Goal: Transaction & Acquisition: Obtain resource

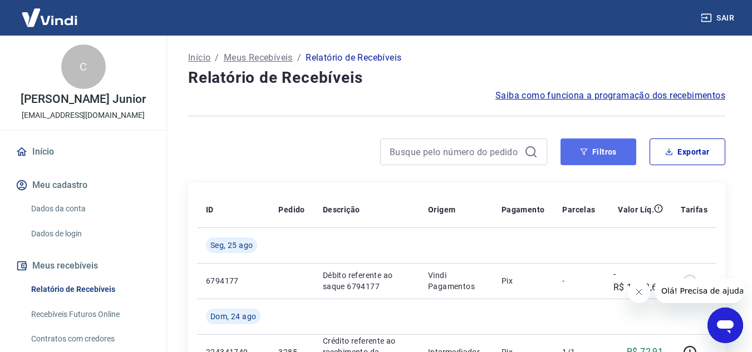
click at [598, 151] on button "Filtros" at bounding box center [598, 152] width 76 height 27
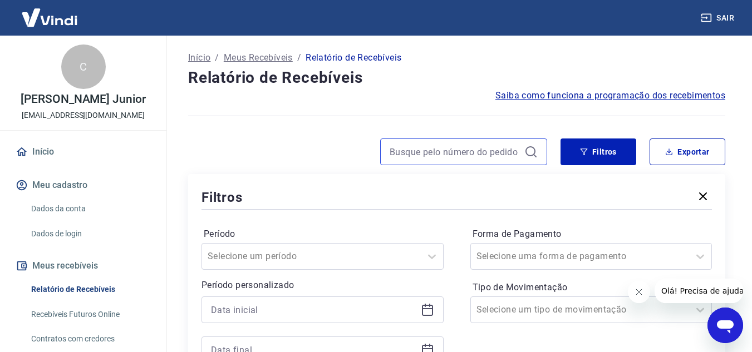
click at [494, 148] on input at bounding box center [455, 152] width 130 height 17
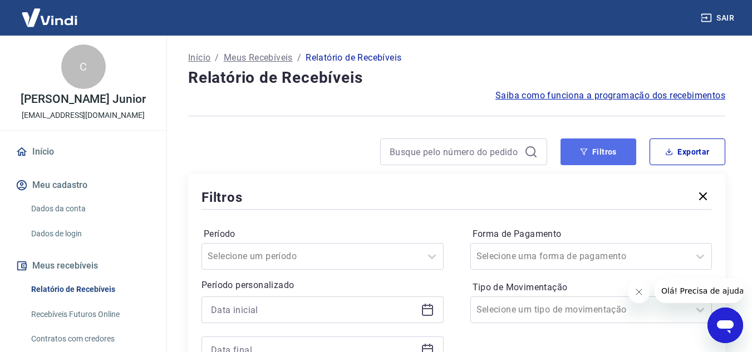
click at [577, 144] on button "Filtros" at bounding box center [598, 152] width 76 height 27
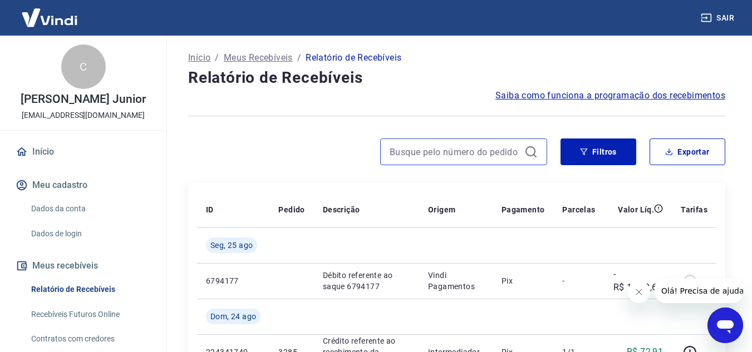
click at [488, 149] on input at bounding box center [455, 152] width 130 height 17
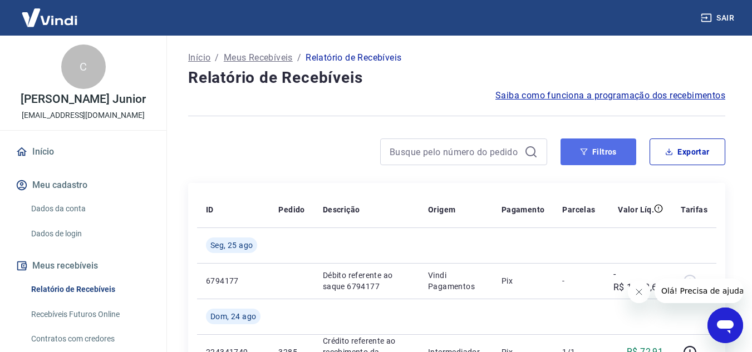
click at [587, 144] on button "Filtros" at bounding box center [598, 152] width 76 height 27
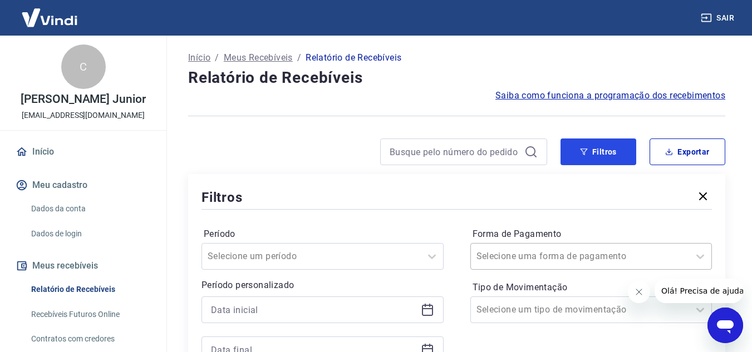
scroll to position [111, 0]
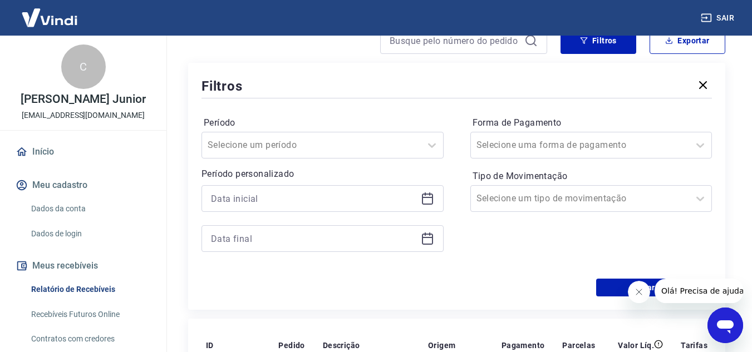
click at [294, 208] on div at bounding box center [322, 198] width 242 height 27
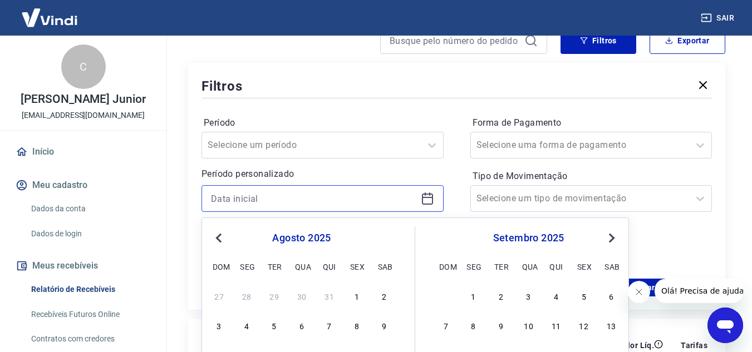
click at [297, 195] on input at bounding box center [313, 198] width 205 height 17
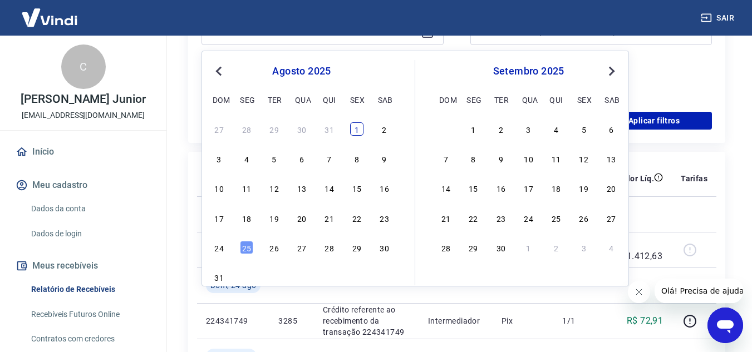
click at [358, 130] on div "1" at bounding box center [356, 128] width 13 height 13
type input "01/08/2025"
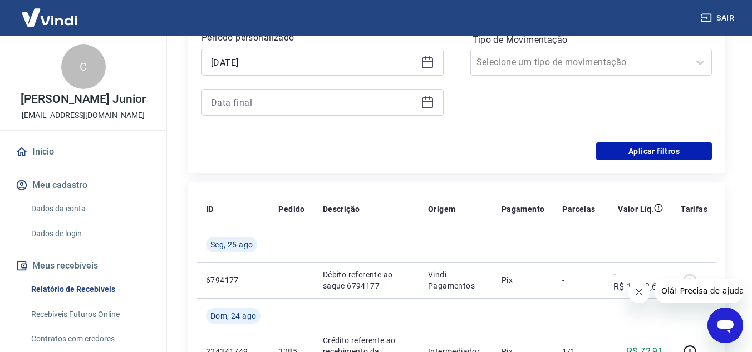
scroll to position [223, 0]
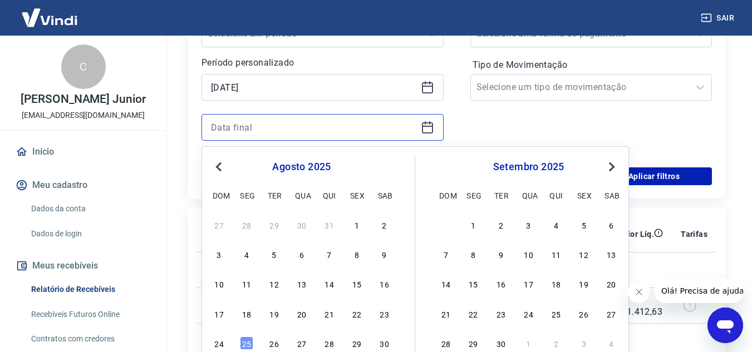
click at [350, 131] on input at bounding box center [313, 127] width 205 height 17
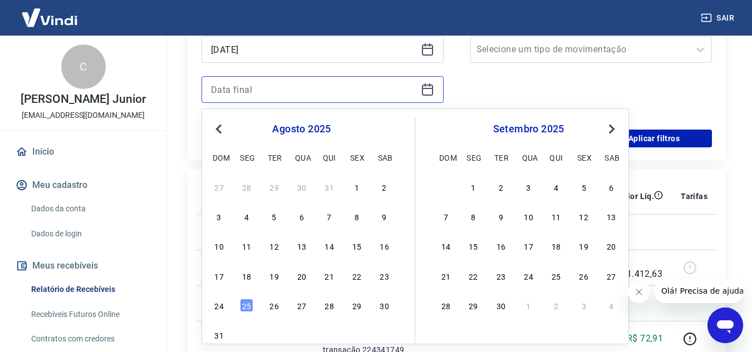
scroll to position [278, 0]
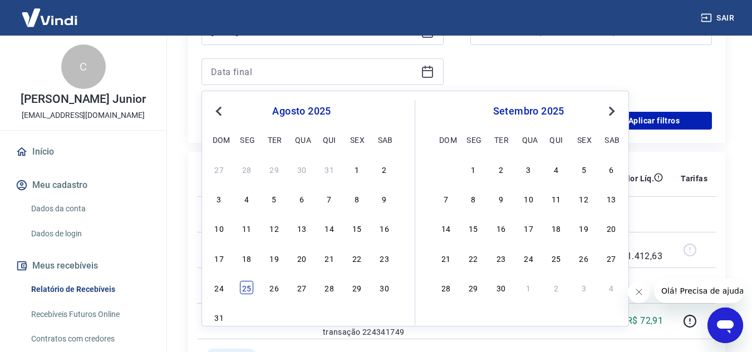
click at [244, 285] on div "25" at bounding box center [246, 287] width 13 height 13
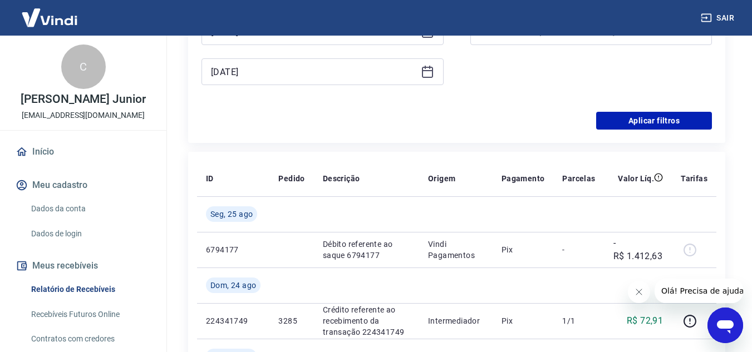
type input "25/08/2025"
click at [649, 112] on button "Aplicar filtros" at bounding box center [654, 121] width 116 height 18
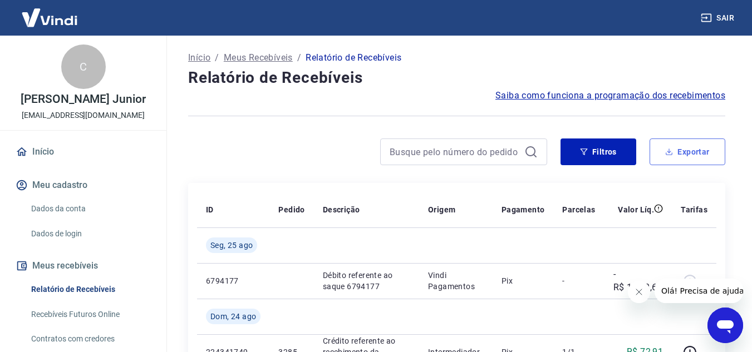
click at [666, 146] on button "Exportar" at bounding box center [687, 152] width 76 height 27
type input "01/08/2025"
type input "25/08/2025"
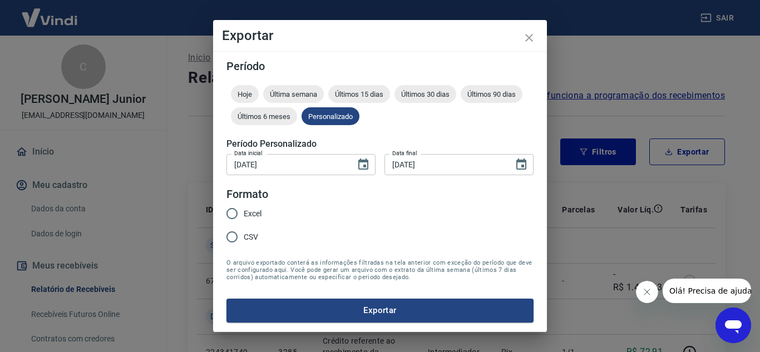
click at [248, 214] on span "Excel" at bounding box center [253, 214] width 18 height 12
click at [244, 214] on input "Excel" at bounding box center [231, 213] width 23 height 23
radio input "true"
click at [322, 306] on button "Exportar" at bounding box center [379, 310] width 307 height 23
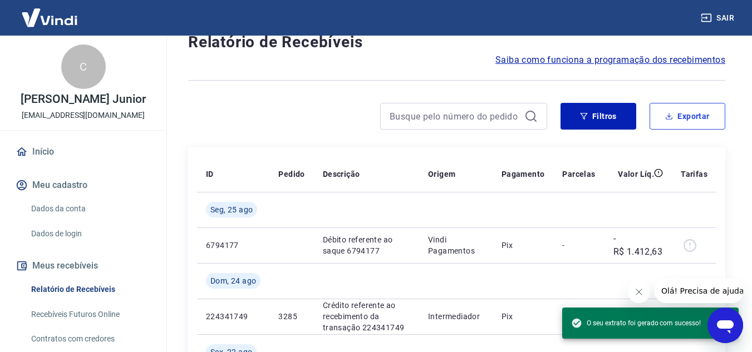
scroll to position [56, 0]
